Goal: Task Accomplishment & Management: Manage account settings

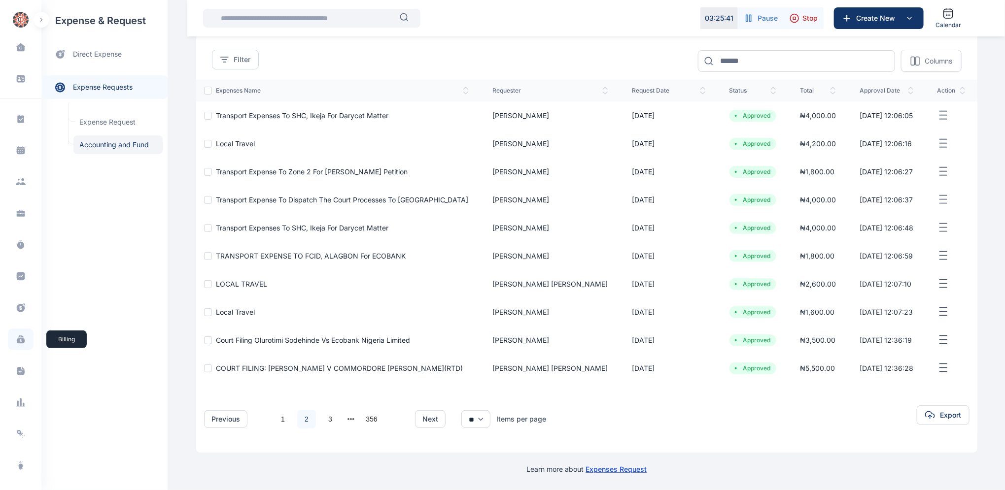
click at [16, 336] on icon at bounding box center [21, 340] width 10 height 10
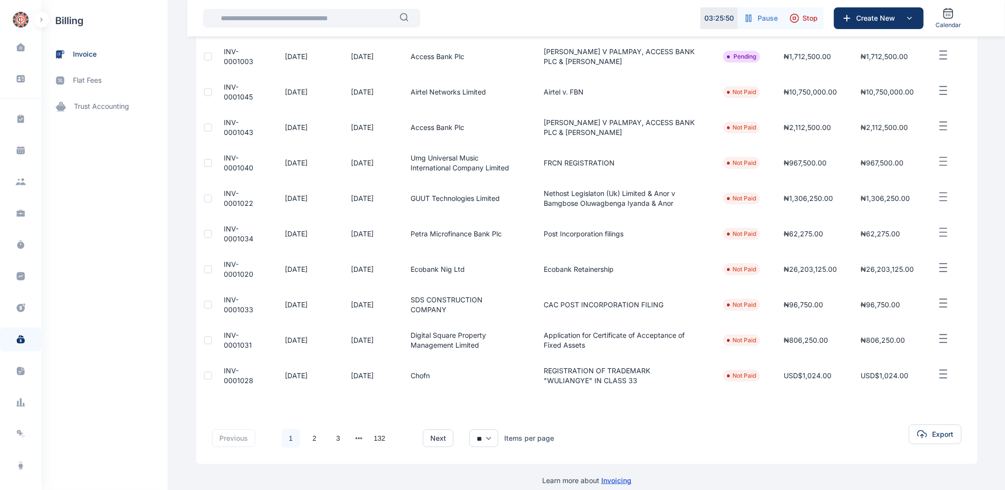
scroll to position [142, 0]
click at [309, 433] on link "2" at bounding box center [314, 437] width 19 height 19
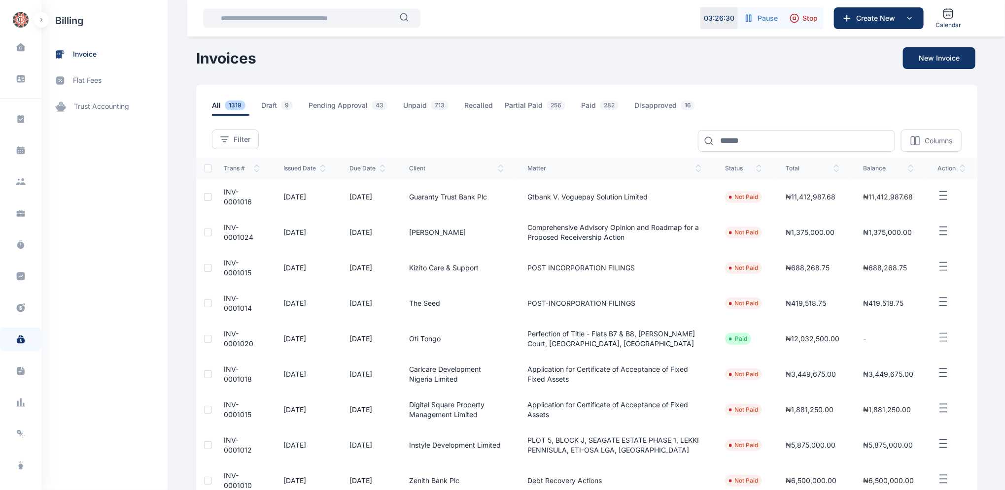
click at [224, 228] on span "INV-0001024" at bounding box center [239, 232] width 30 height 18
click at [224, 226] on span "INV-0001024" at bounding box center [239, 232] width 30 height 18
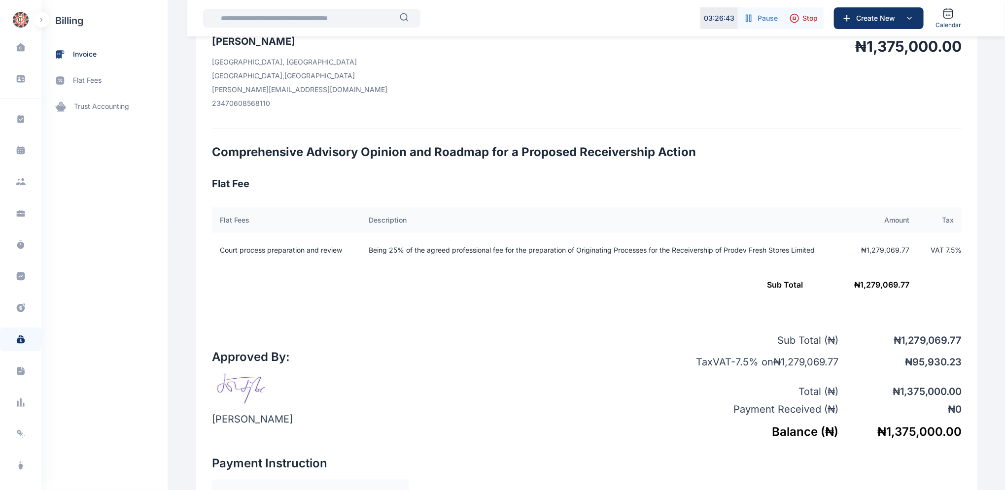
scroll to position [255, 0]
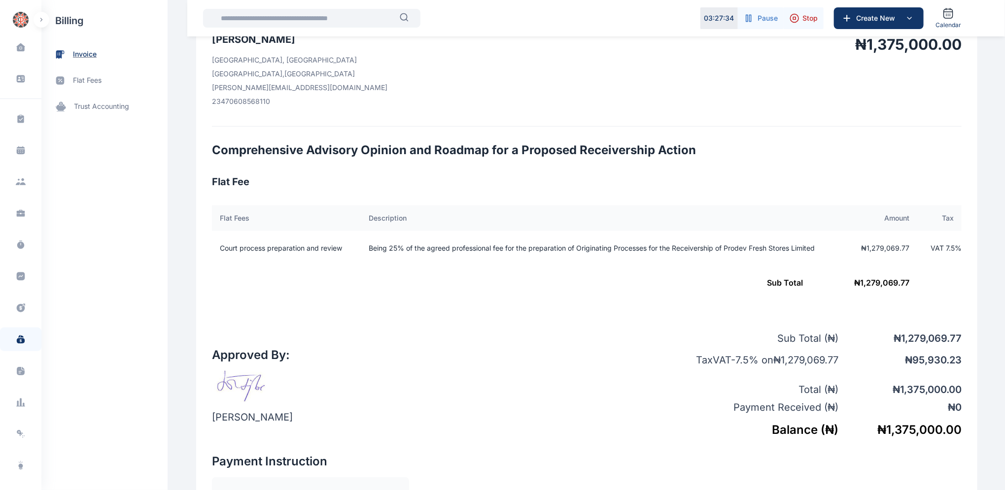
click at [85, 55] on span "invoice" at bounding box center [85, 54] width 24 height 10
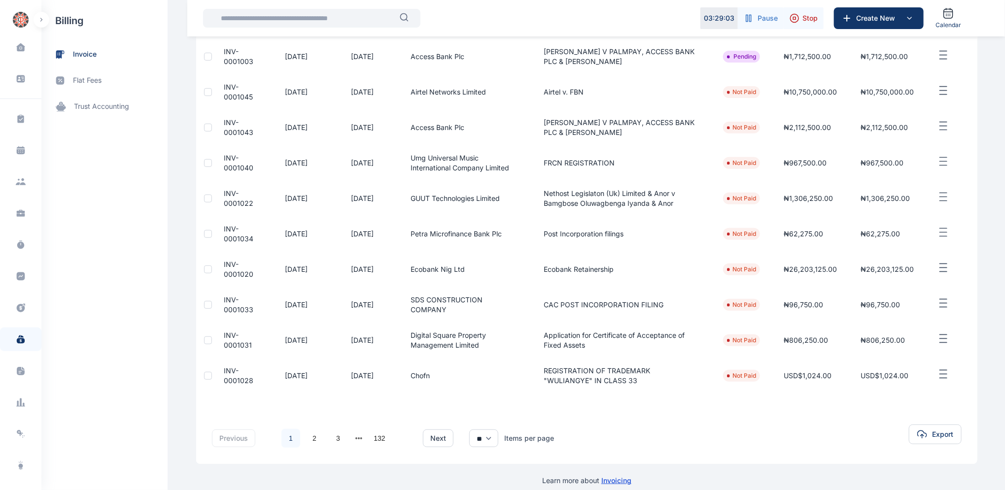
scroll to position [151, 0]
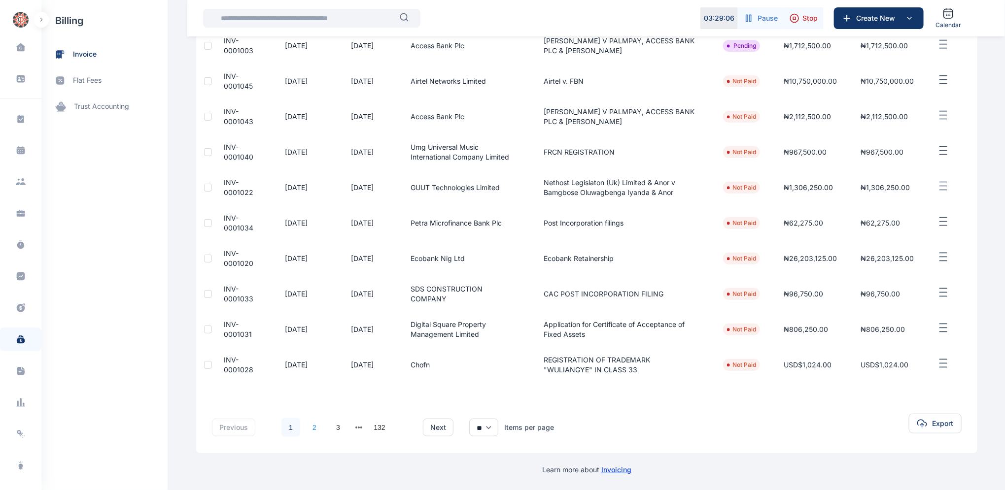
click at [307, 426] on link "2" at bounding box center [314, 427] width 19 height 19
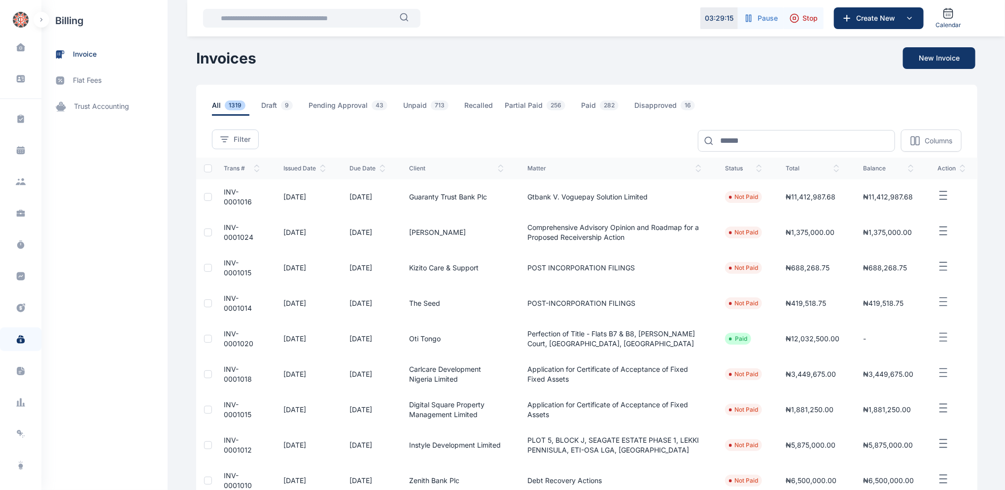
click at [225, 233] on span "INV-0001024" at bounding box center [239, 232] width 30 height 18
click at [224, 233] on span "INV-0001024" at bounding box center [239, 232] width 30 height 18
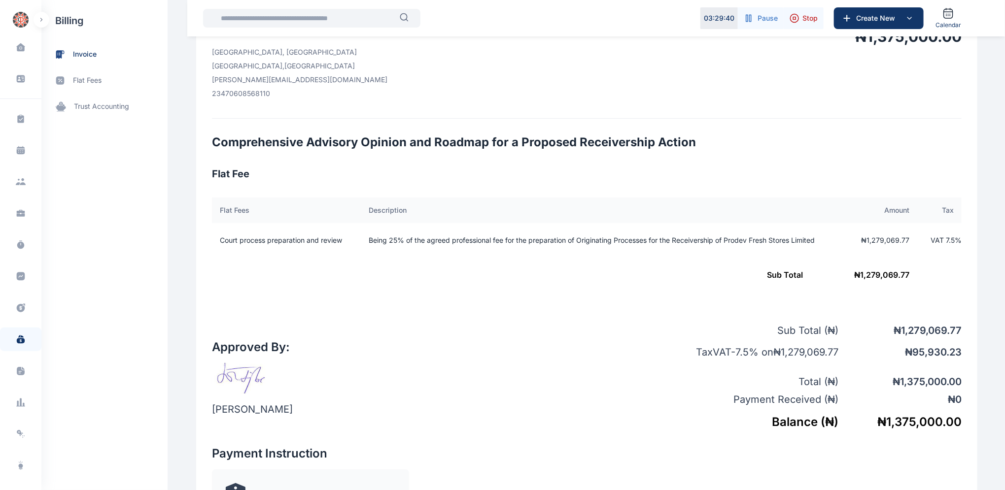
scroll to position [258, 0]
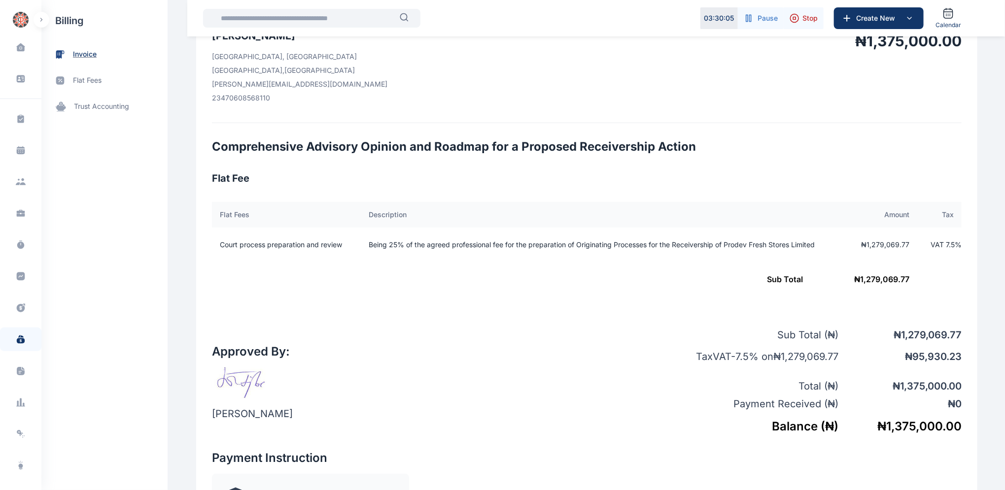
click at [85, 58] on span "invoice" at bounding box center [85, 54] width 24 height 10
